Goal: Task Accomplishment & Management: Use online tool/utility

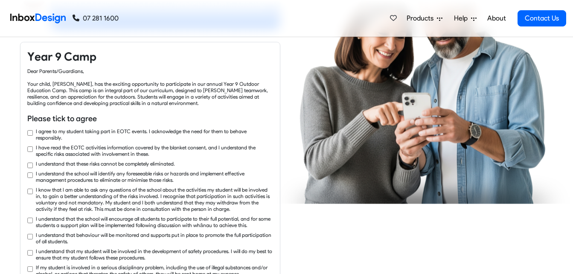
checkbox input "true"
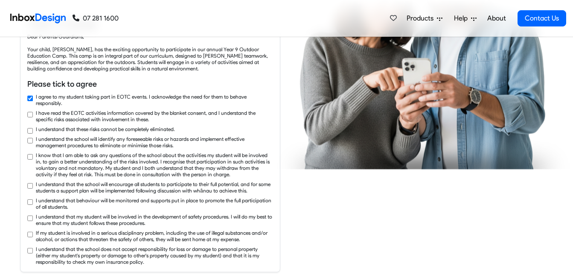
checkbox input "true"
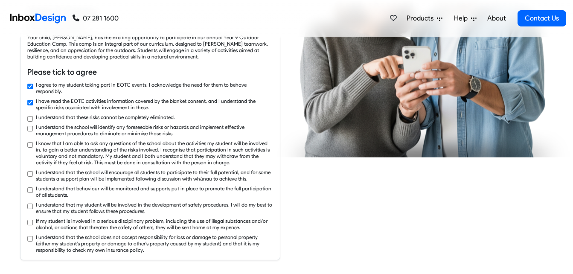
checkbox input "true"
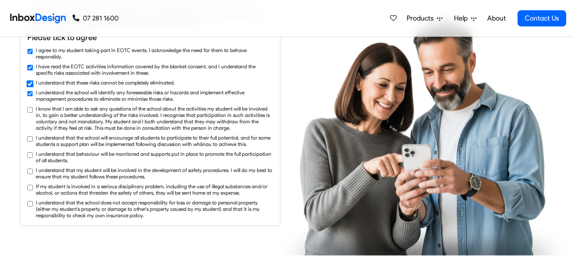
checkbox input "true"
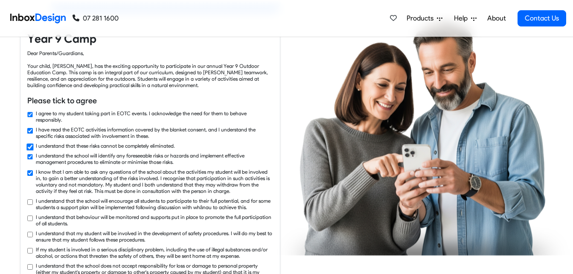
checkbox input "true"
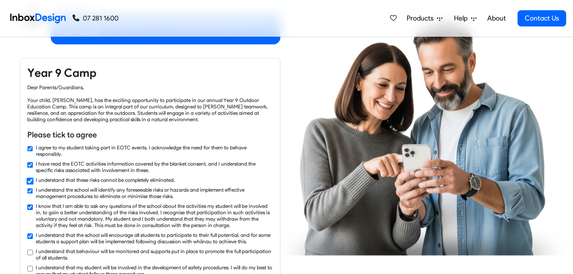
checkbox input "true"
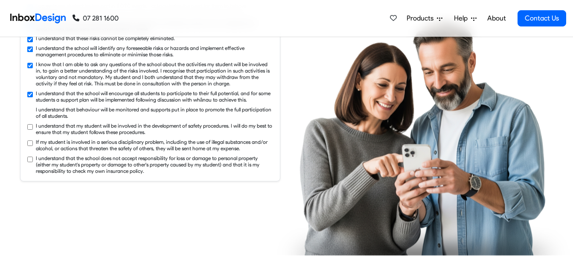
checkbox input "true"
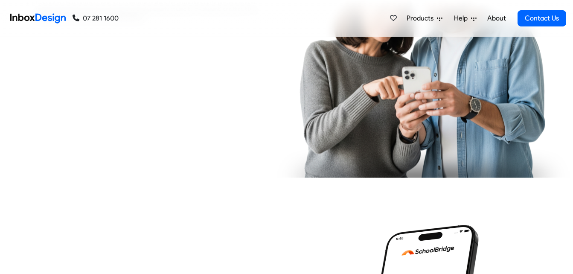
checkbox input "true"
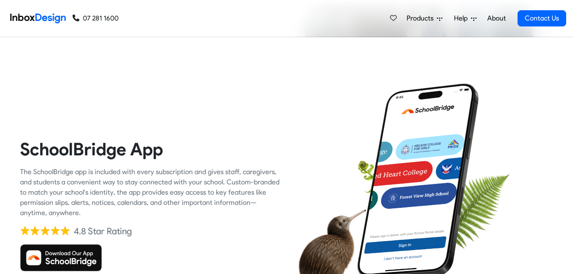
scroll to position [1239, 0]
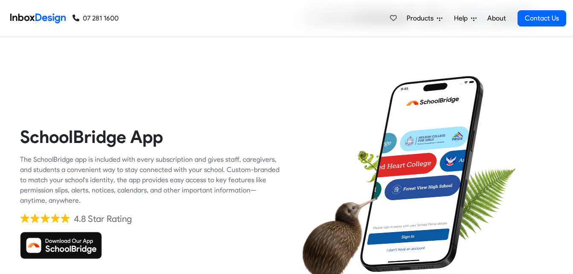
checkbox input "true"
